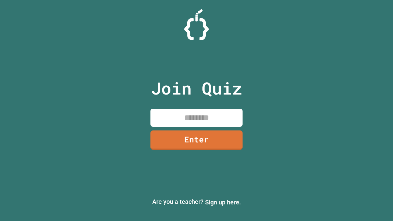
click at [223, 203] on link "Sign up here." at bounding box center [223, 202] width 36 height 7
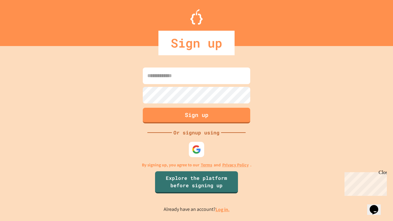
click at [223, 210] on link "Log in." at bounding box center [223, 210] width 14 height 6
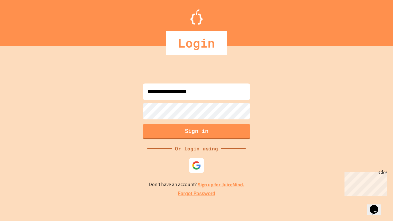
type input "**********"
